Goal: Task Accomplishment & Management: Manage account settings

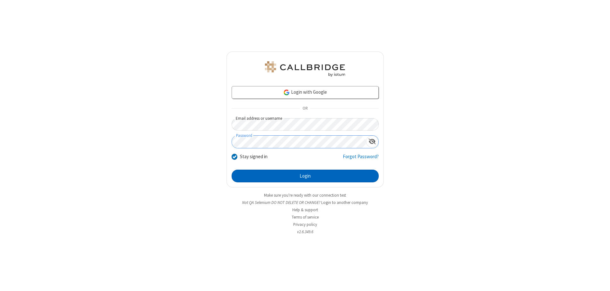
click at [305, 176] on button "Login" at bounding box center [305, 176] width 147 height 13
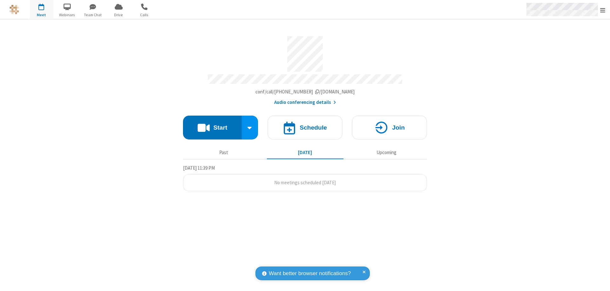
click at [603, 10] on span "Open menu" at bounding box center [603, 10] width 5 height 6
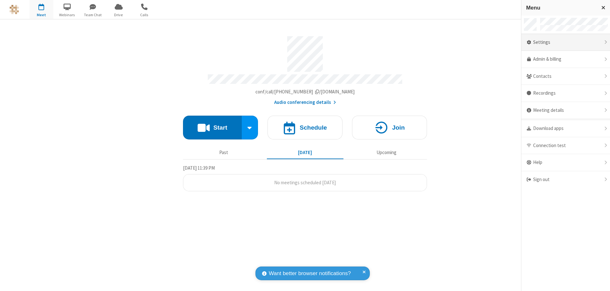
click at [566, 42] on div "Settings" at bounding box center [566, 42] width 89 height 17
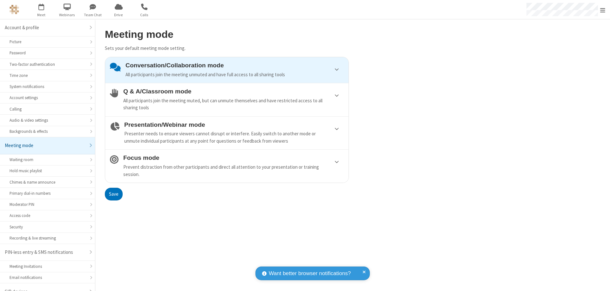
scroll to position [9, 0]
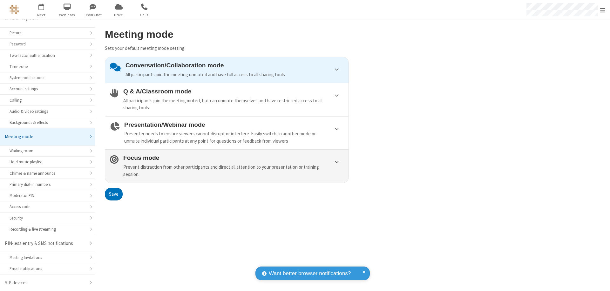
click at [227, 166] on div "Prevent distraction from other participants and direct all attention to your pr…" at bounding box center [233, 171] width 221 height 14
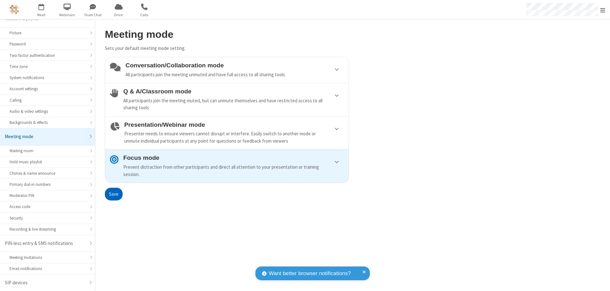
click at [114, 194] on button "Save" at bounding box center [114, 194] width 18 height 13
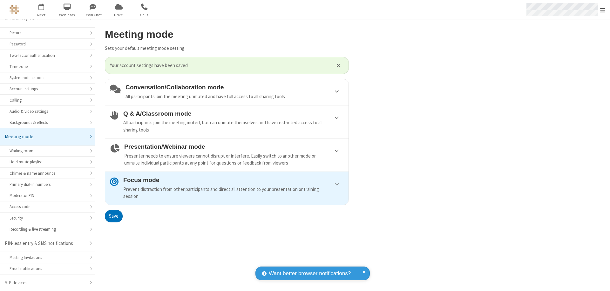
click at [603, 10] on span "Open menu" at bounding box center [603, 10] width 5 height 6
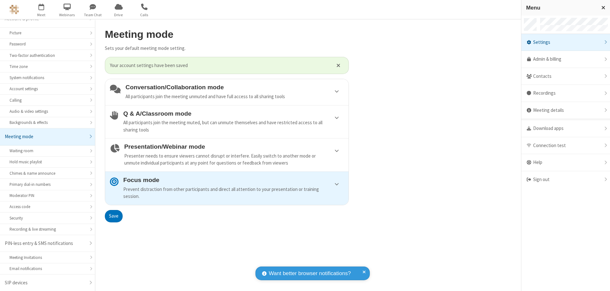
click at [564, 180] on div "Sign out" at bounding box center [566, 179] width 89 height 17
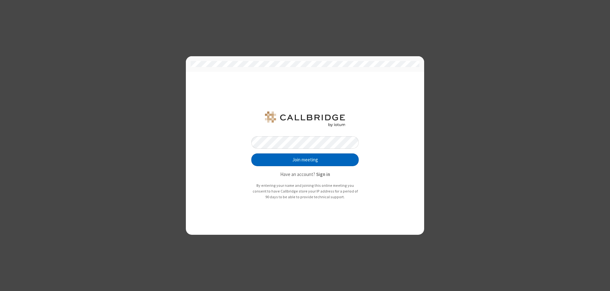
click at [305, 160] on button "Join meeting" at bounding box center [304, 160] width 107 height 13
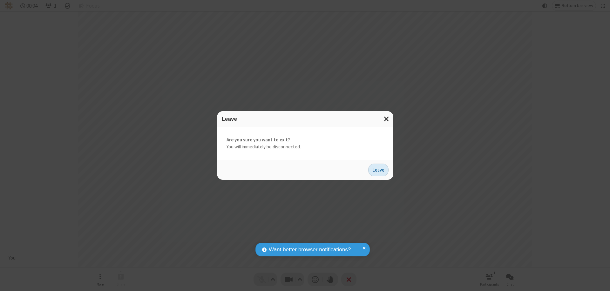
click at [379, 170] on button "Leave" at bounding box center [378, 170] width 20 height 13
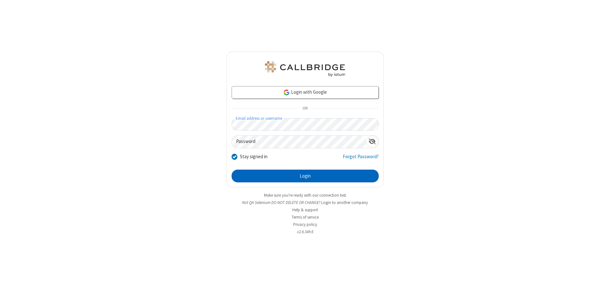
click at [305, 176] on button "Login" at bounding box center [305, 176] width 147 height 13
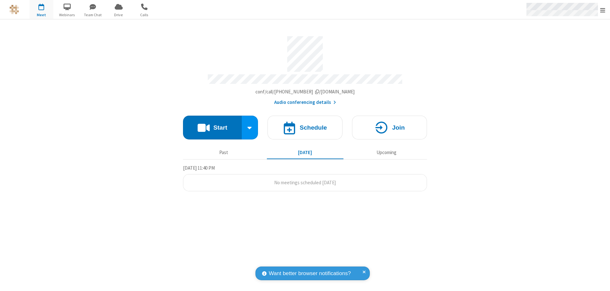
click at [603, 10] on span "Open menu" at bounding box center [603, 10] width 5 height 6
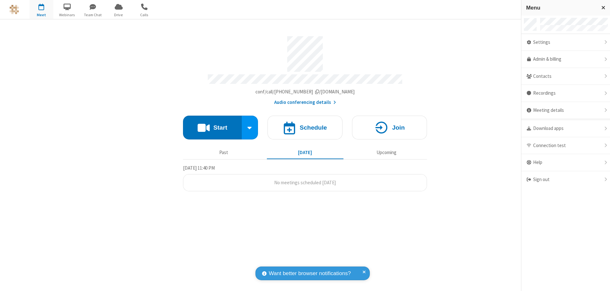
click at [566, 42] on div "Settings" at bounding box center [566, 42] width 89 height 17
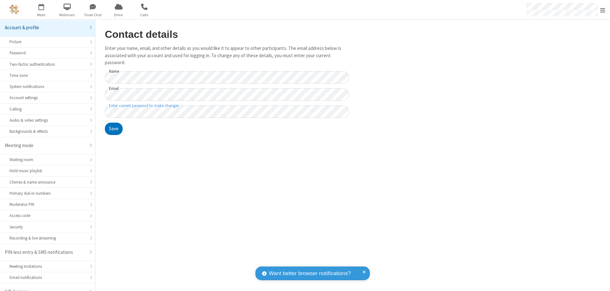
scroll to position [9, 0]
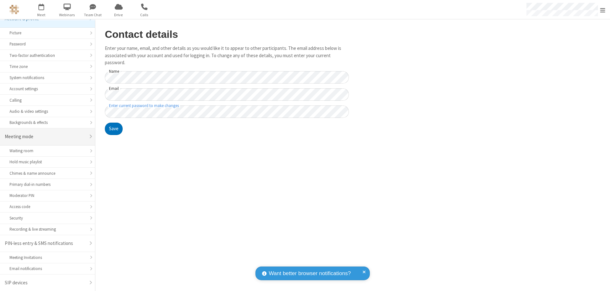
click at [45, 137] on div "Meeting mode" at bounding box center [45, 136] width 81 height 7
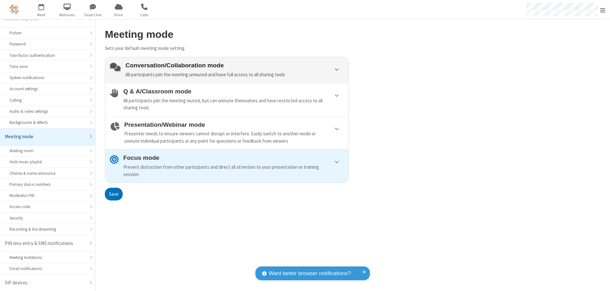
click at [227, 70] on div "Conversation/Collaboration mode All participants join the meeting unmuted and h…" at bounding box center [235, 70] width 218 height 16
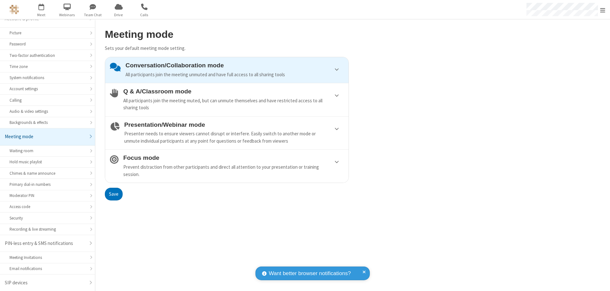
click at [114, 194] on button "Save" at bounding box center [114, 194] width 18 height 13
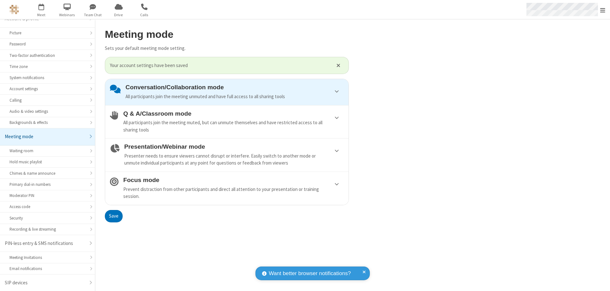
click at [603, 10] on span "Open menu" at bounding box center [603, 10] width 5 height 6
